Goal: Task Accomplishment & Management: Manage account settings

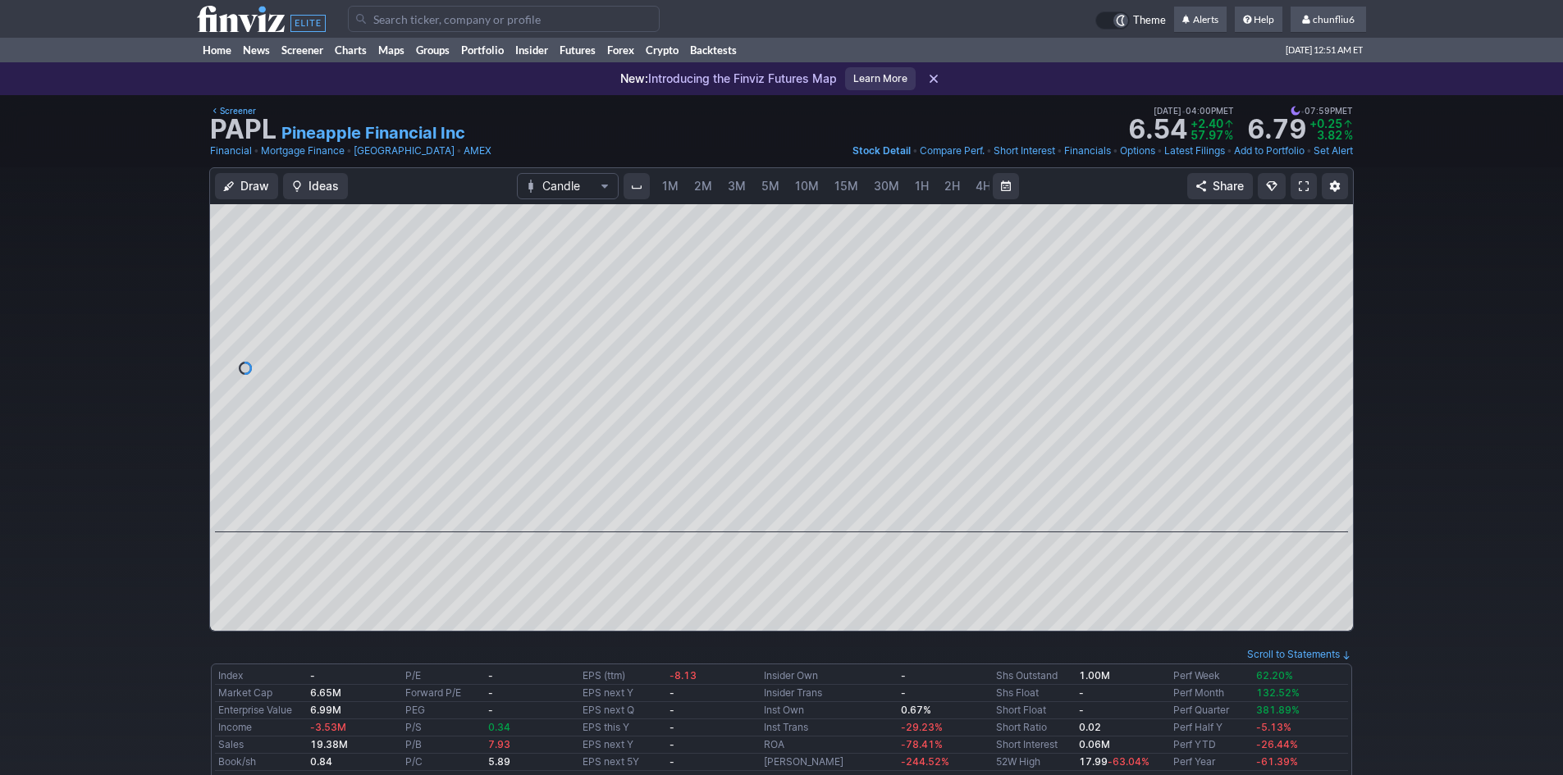
scroll to position [0, 89]
click at [1340, 15] on span "chunfliu6" at bounding box center [1334, 19] width 42 height 12
click at [1291, 120] on link "Sign Out" at bounding box center [1320, 121] width 92 height 26
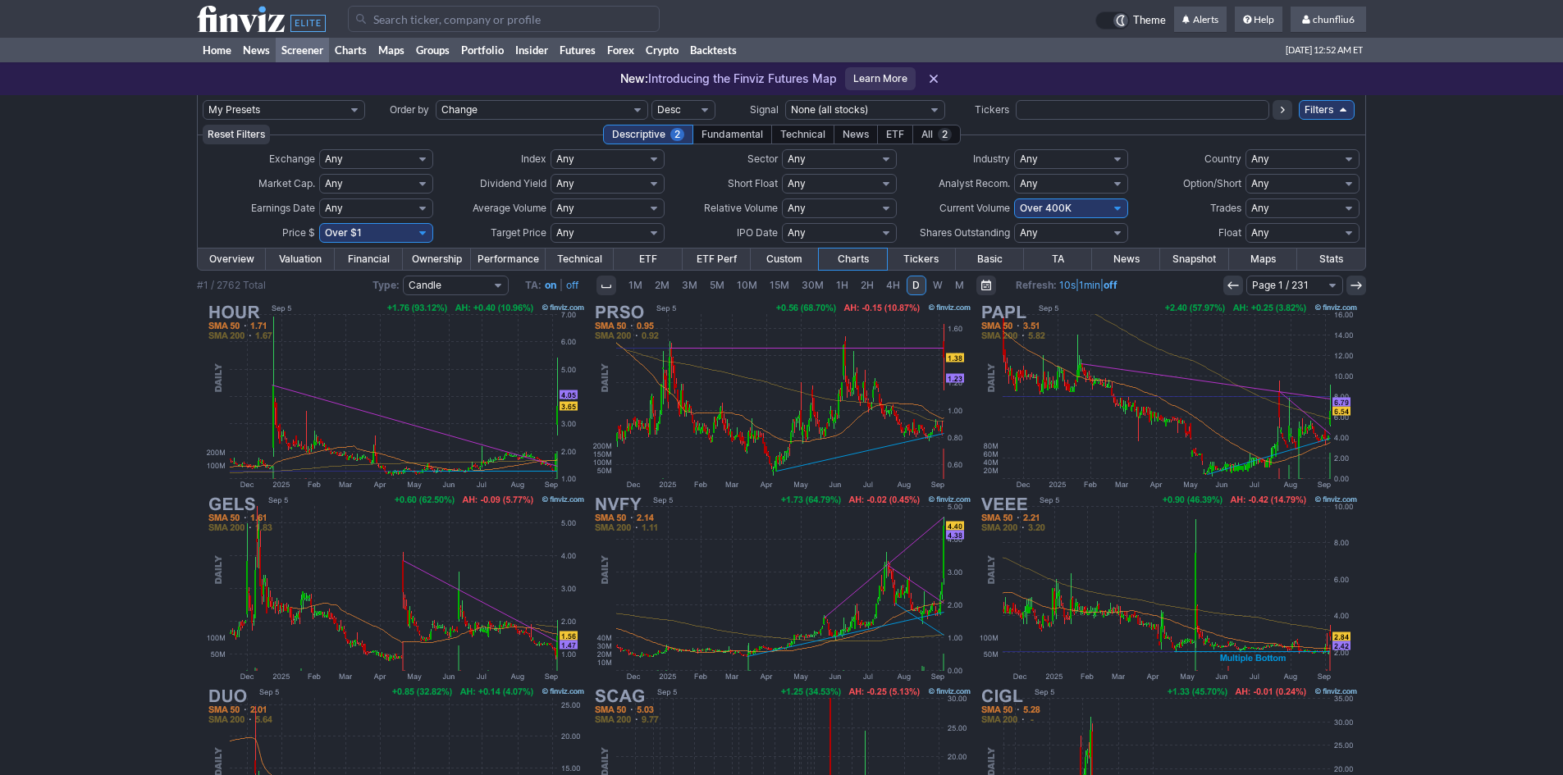
click at [1354, 286] on icon at bounding box center [1356, 285] width 13 height 13
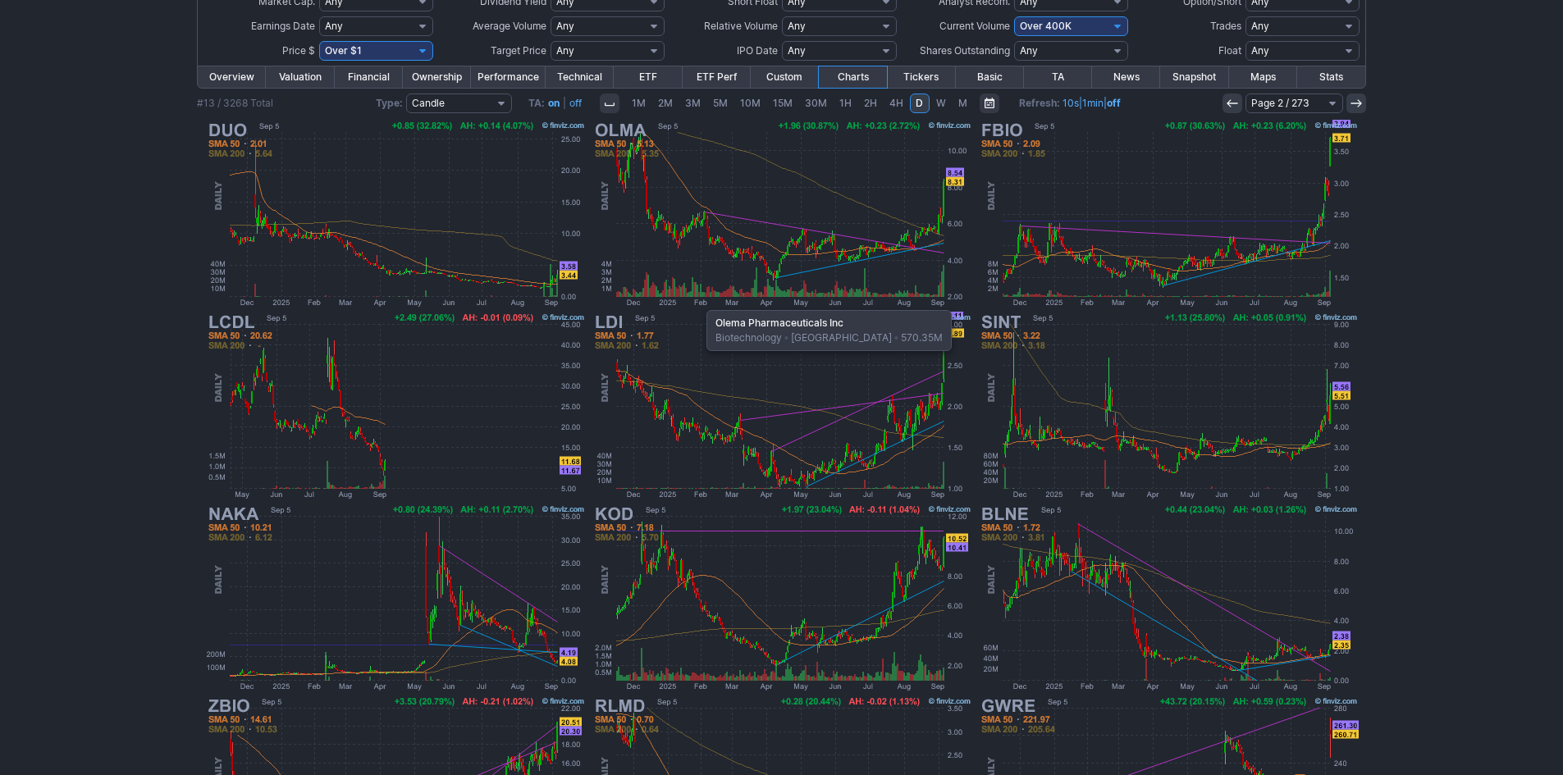
scroll to position [91, 0]
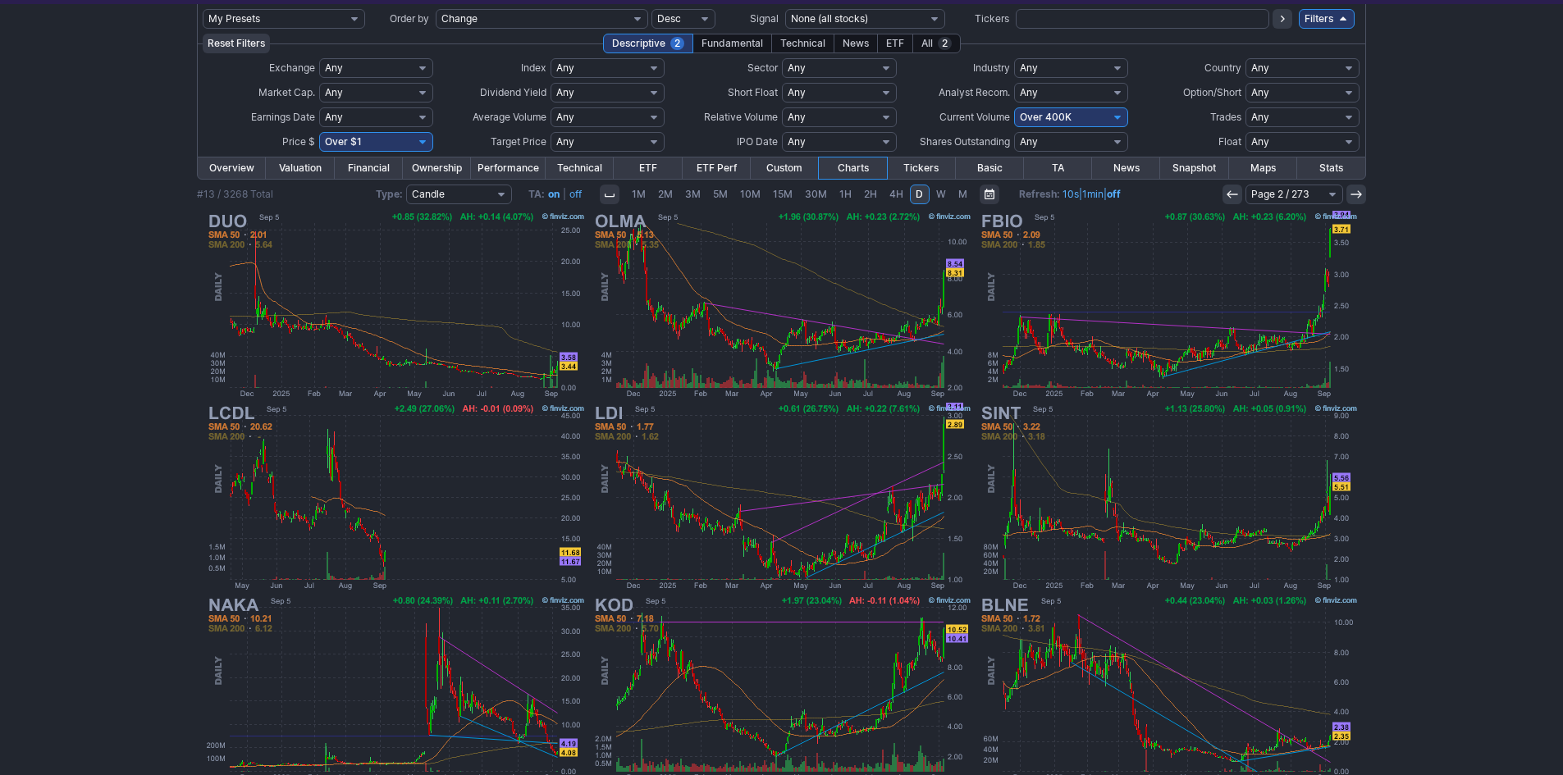
click at [421, 143] on select "Any Under $1 Under $2 Under $3 Under $4 Under $5 Under $7 Under $10 Under $15 U…" at bounding box center [376, 142] width 114 height 20
select select "o10"
click at [319, 132] on select "Any Under $1 Under $2 Under $3 Under $4 Under $5 Under $7 Under $10 Under $15 U…" at bounding box center [376, 142] width 114 height 20
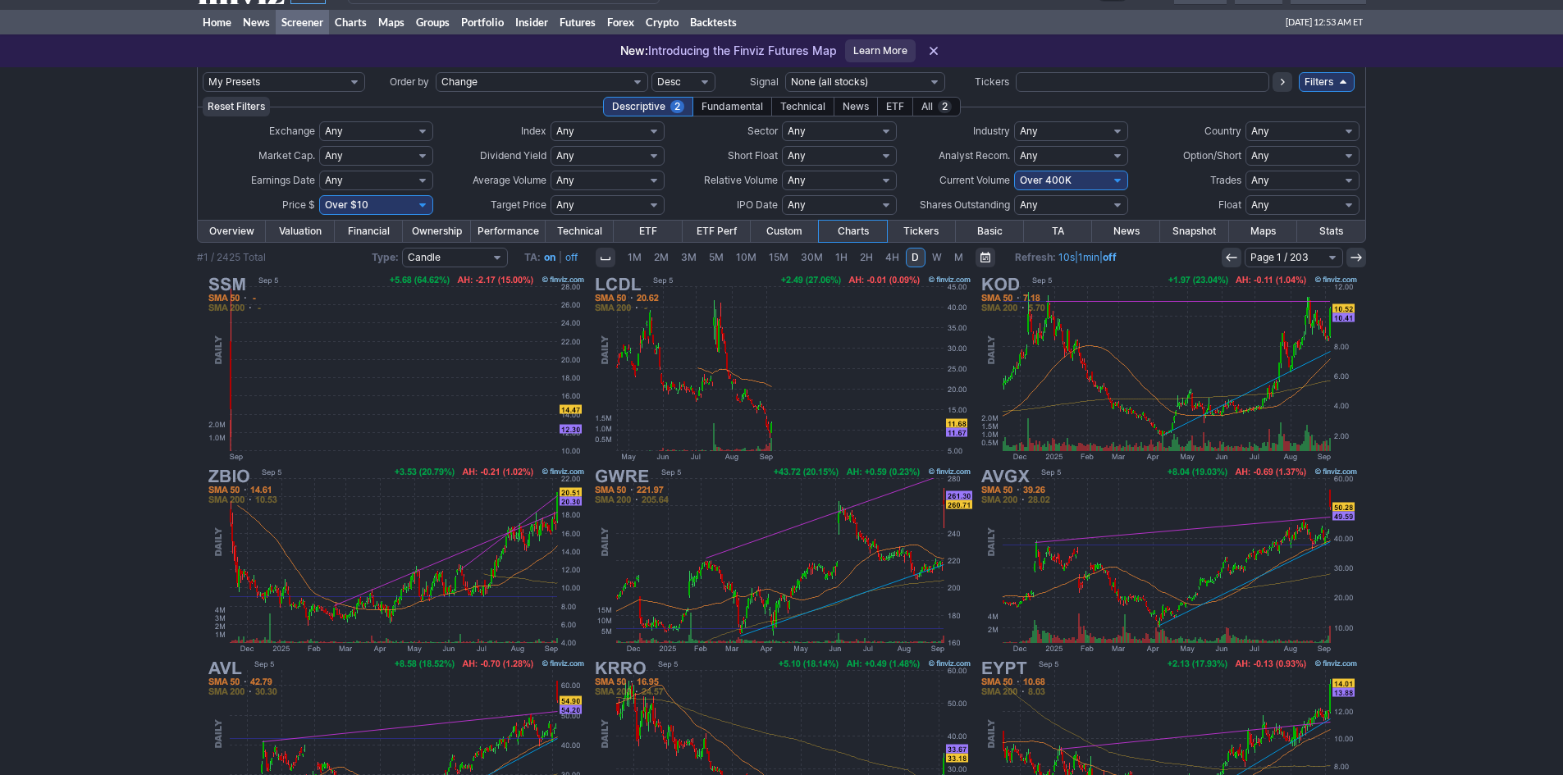
scroll to position [9, 0]
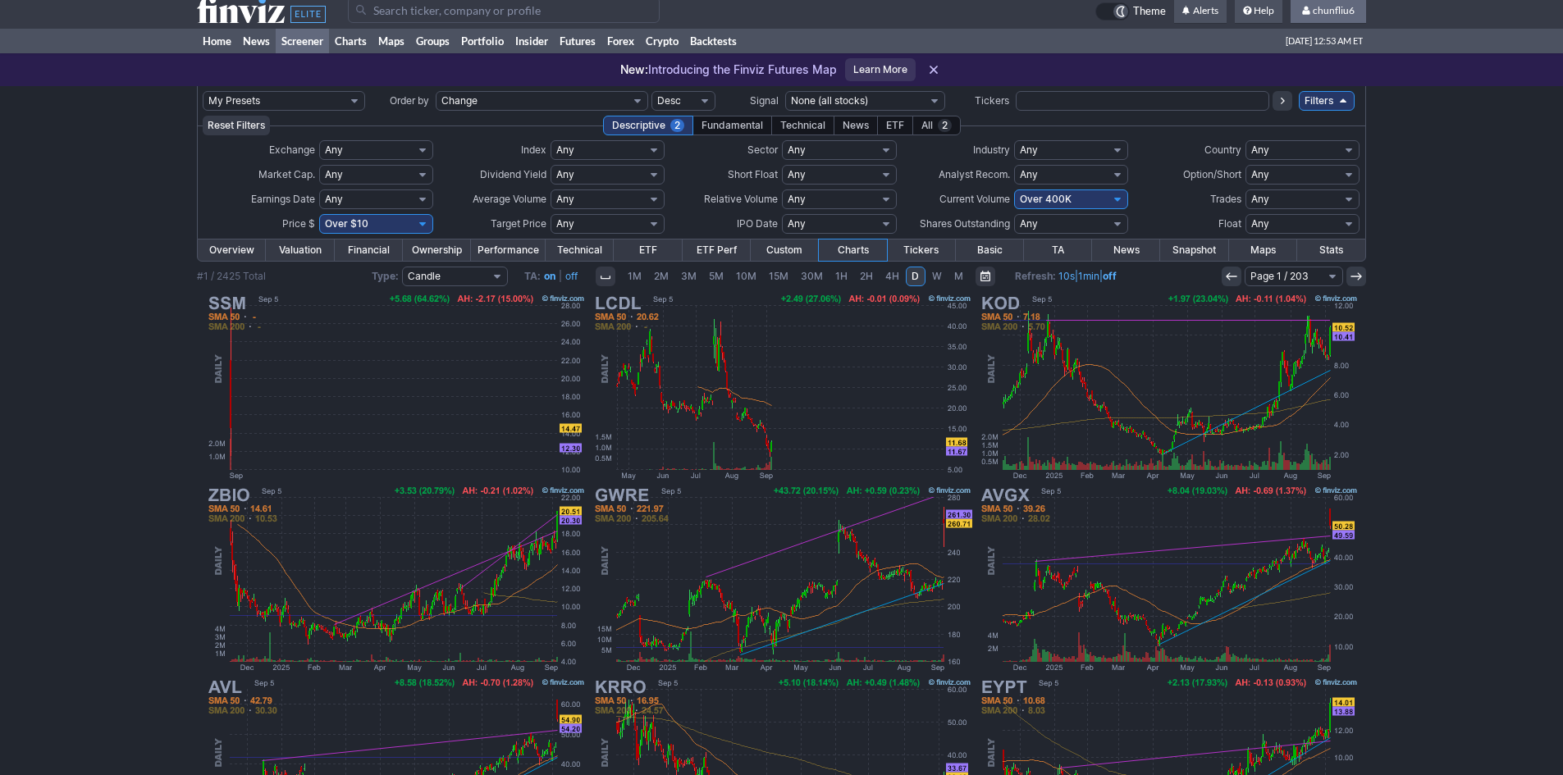
click at [1325, 12] on span "chunfliu6" at bounding box center [1334, 10] width 42 height 12
click at [1305, 117] on link "Sign Out" at bounding box center [1320, 112] width 92 height 26
